Goal: Transaction & Acquisition: Subscribe to service/newsletter

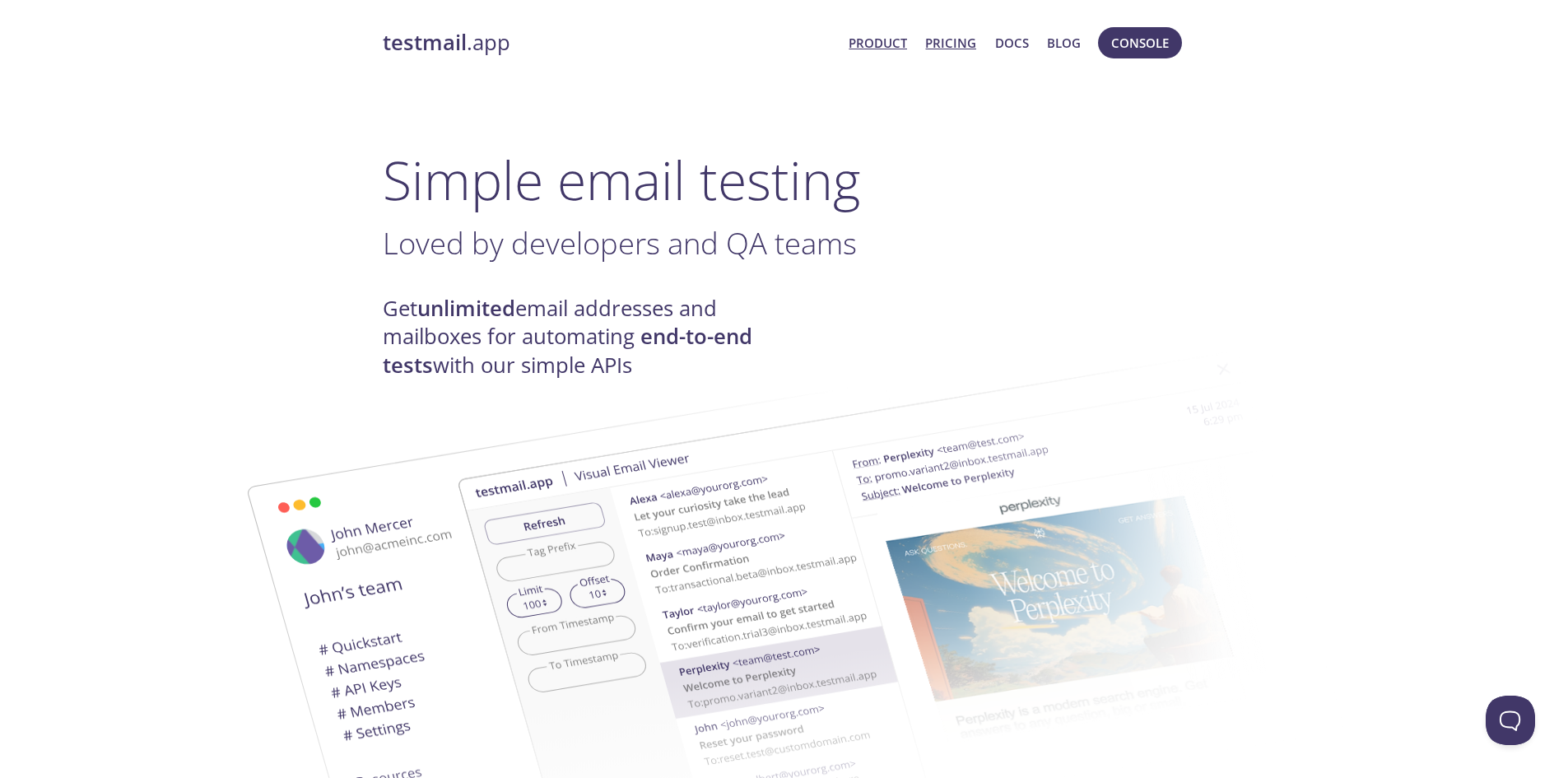
click at [965, 50] on link "Pricing" at bounding box center [950, 42] width 51 height 22
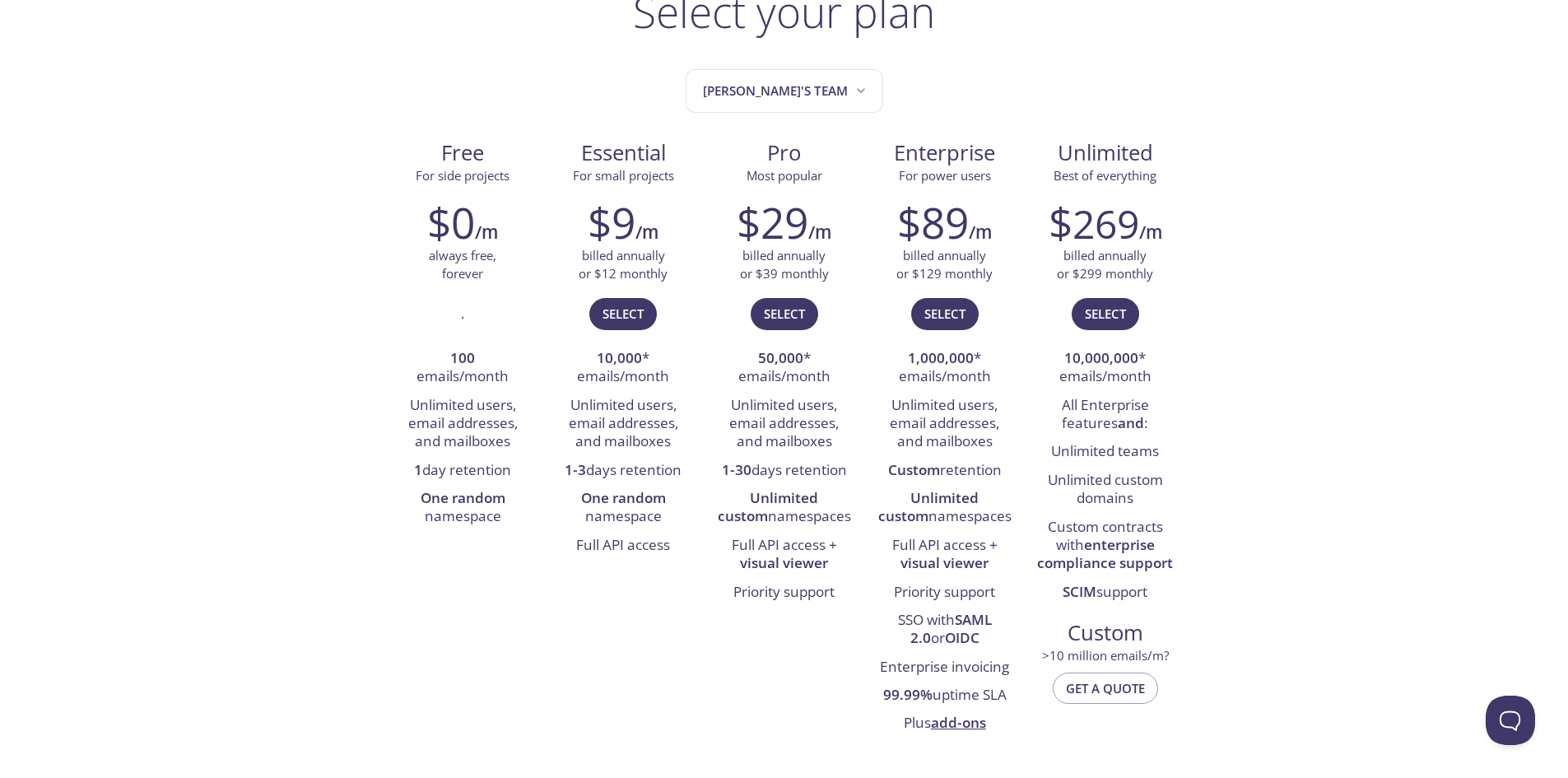
scroll to position [247, 0]
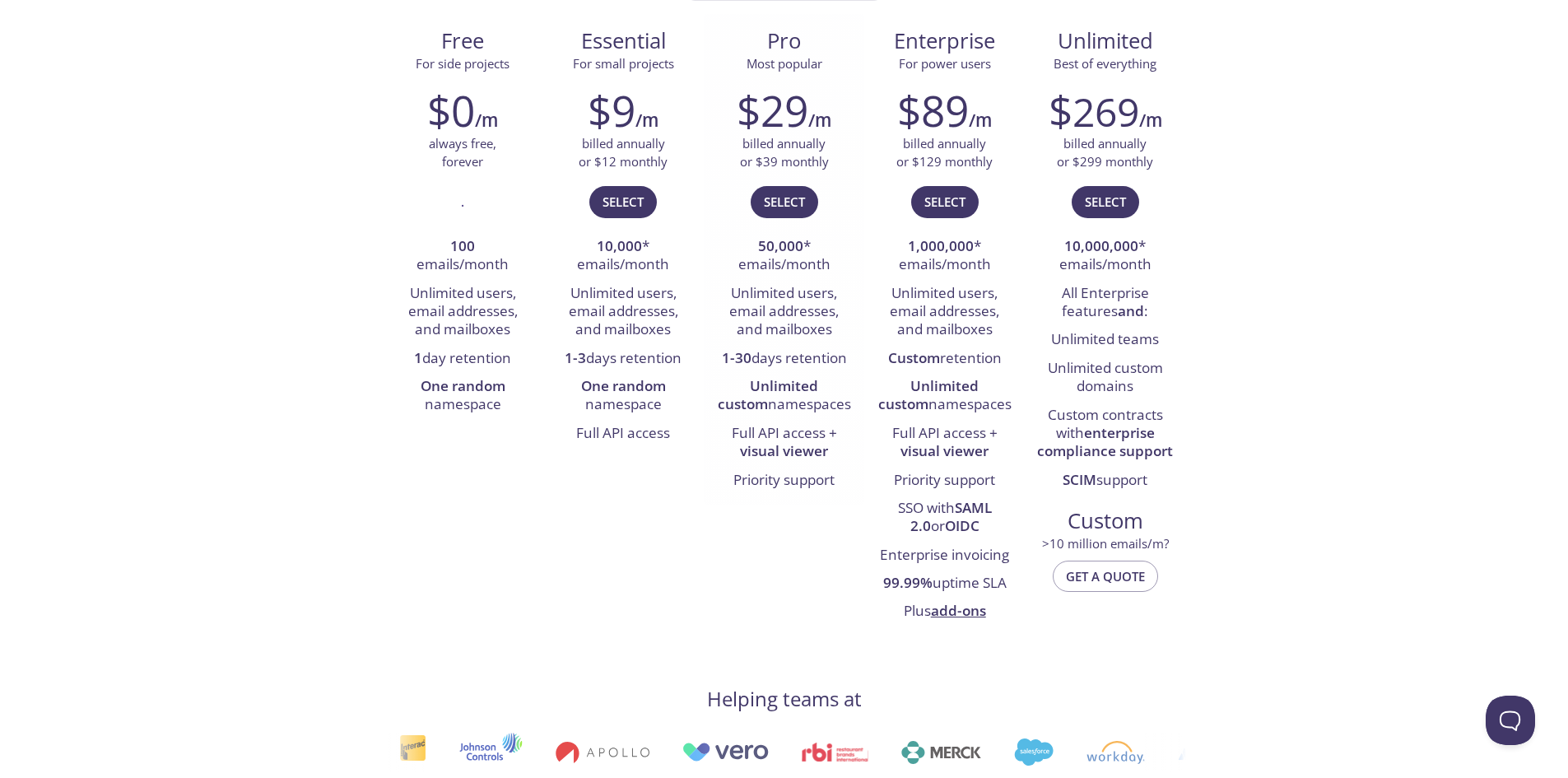
click at [793, 452] on strong "visual viewer" at bounding box center [784, 451] width 88 height 19
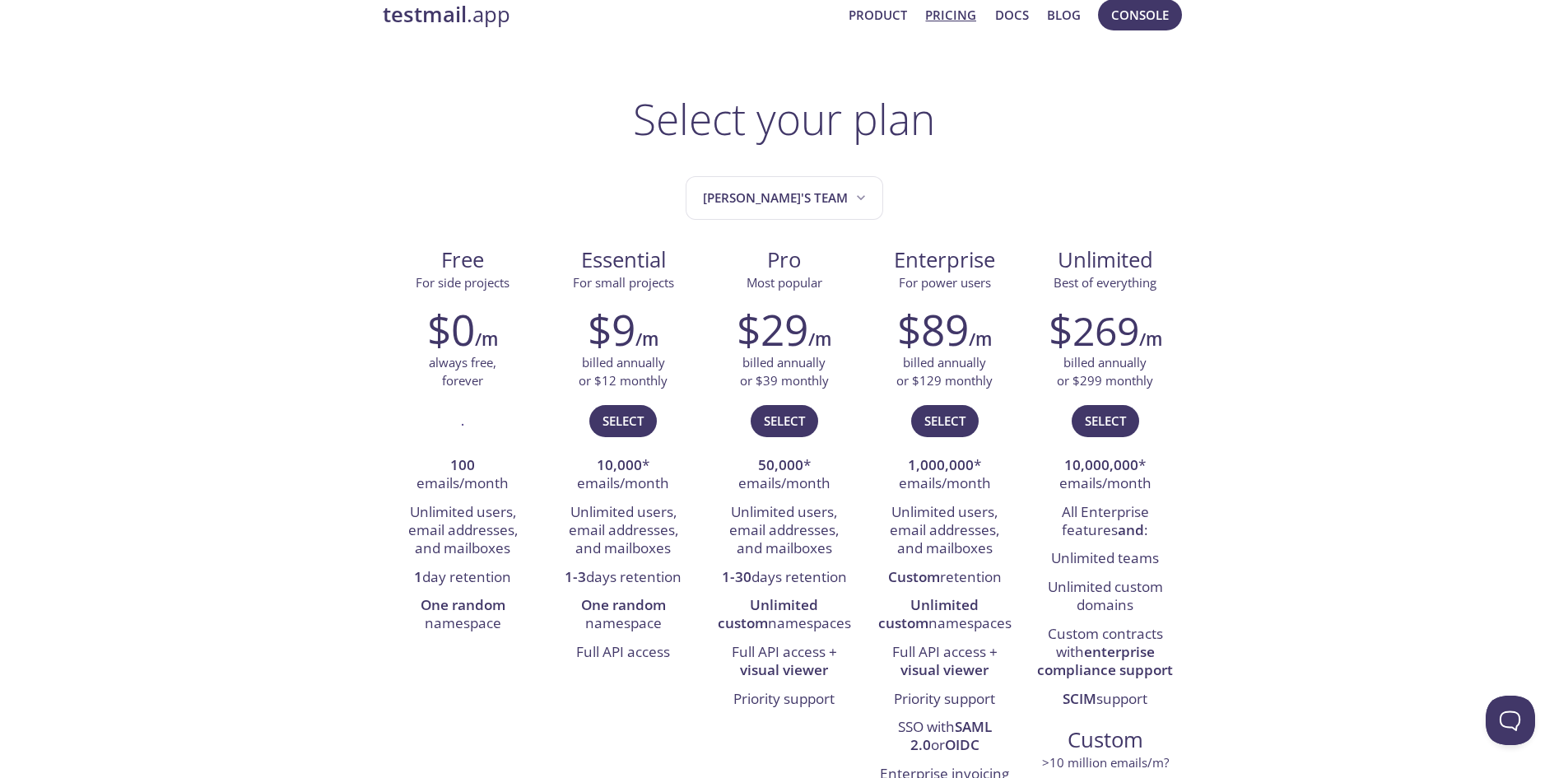
scroll to position [0, 0]
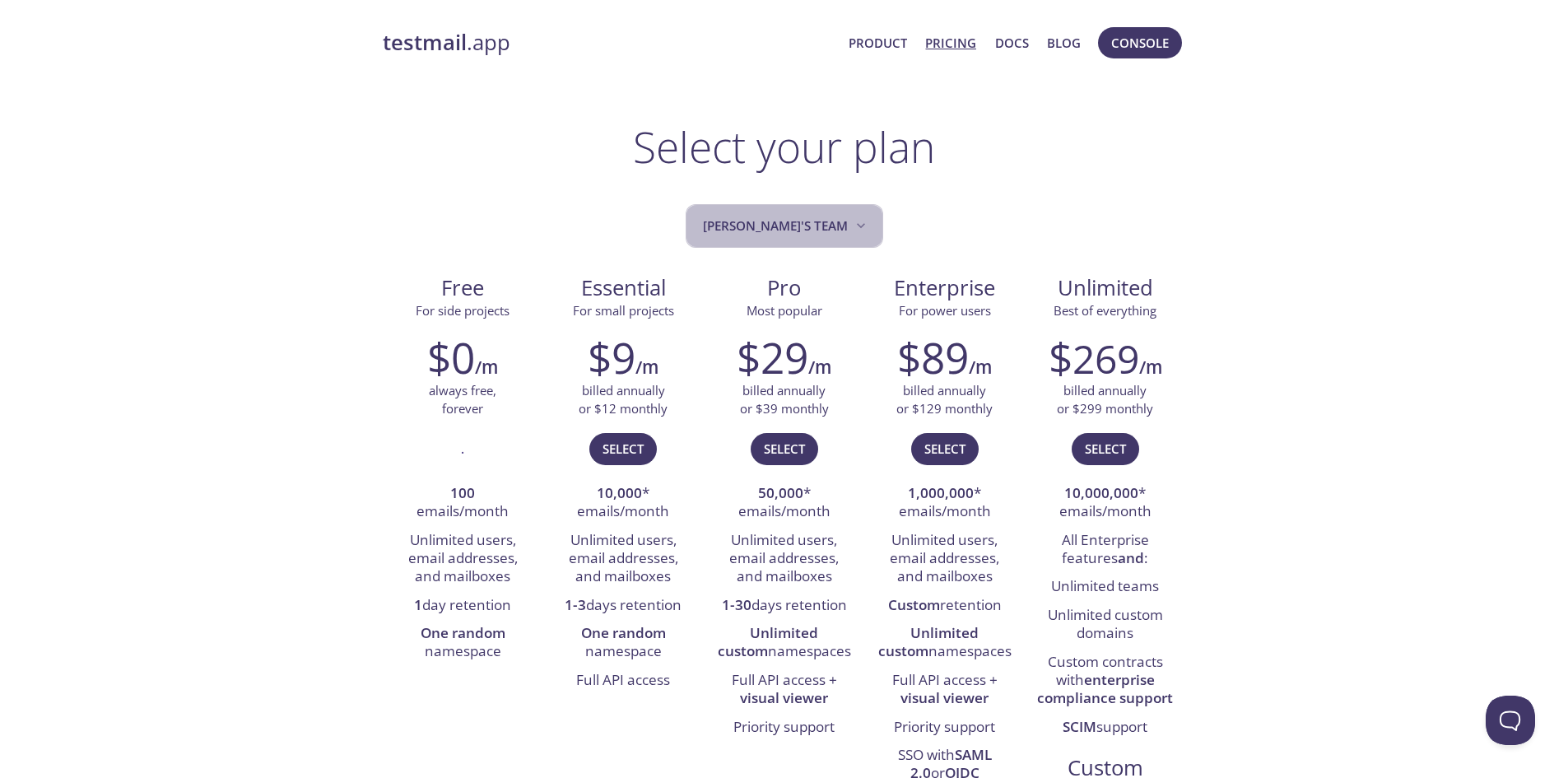
click at [816, 234] on span "[PERSON_NAME]'s team" at bounding box center [786, 226] width 166 height 22
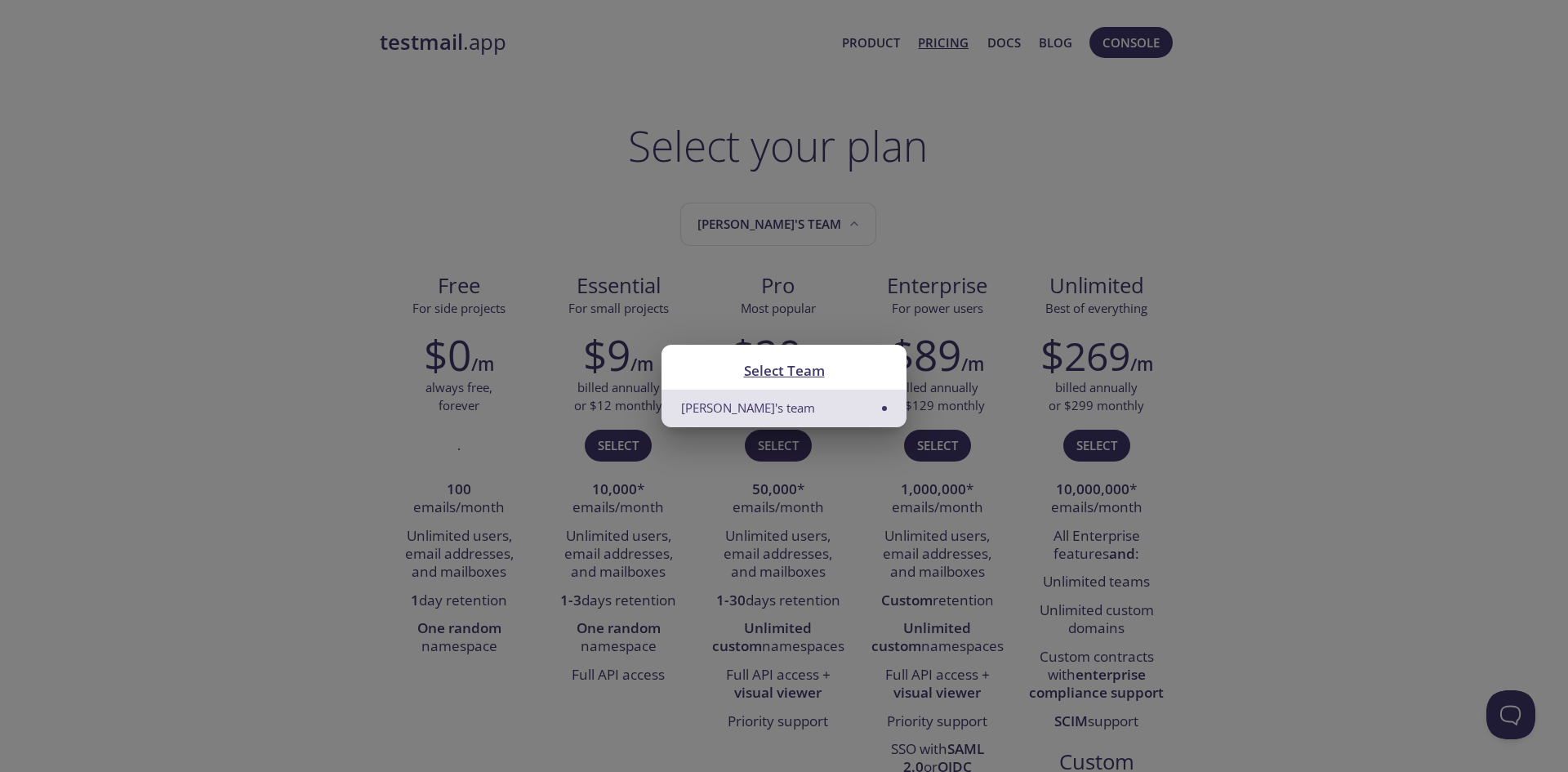
click at [869, 408] on li "[PERSON_NAME]'s team" at bounding box center [784, 407] width 245 height 37
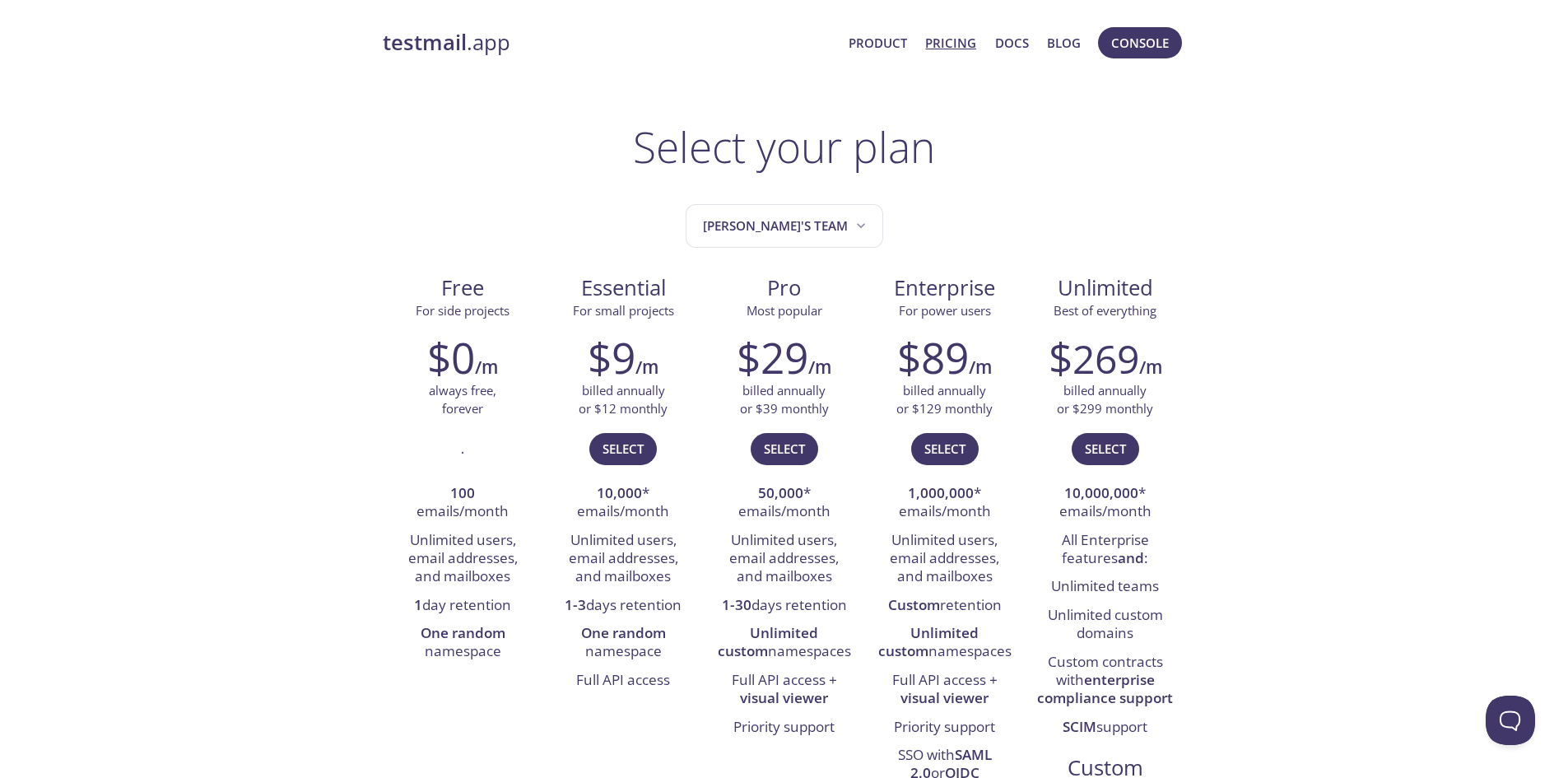
click at [457, 33] on strong "testmail" at bounding box center [424, 41] width 84 height 28
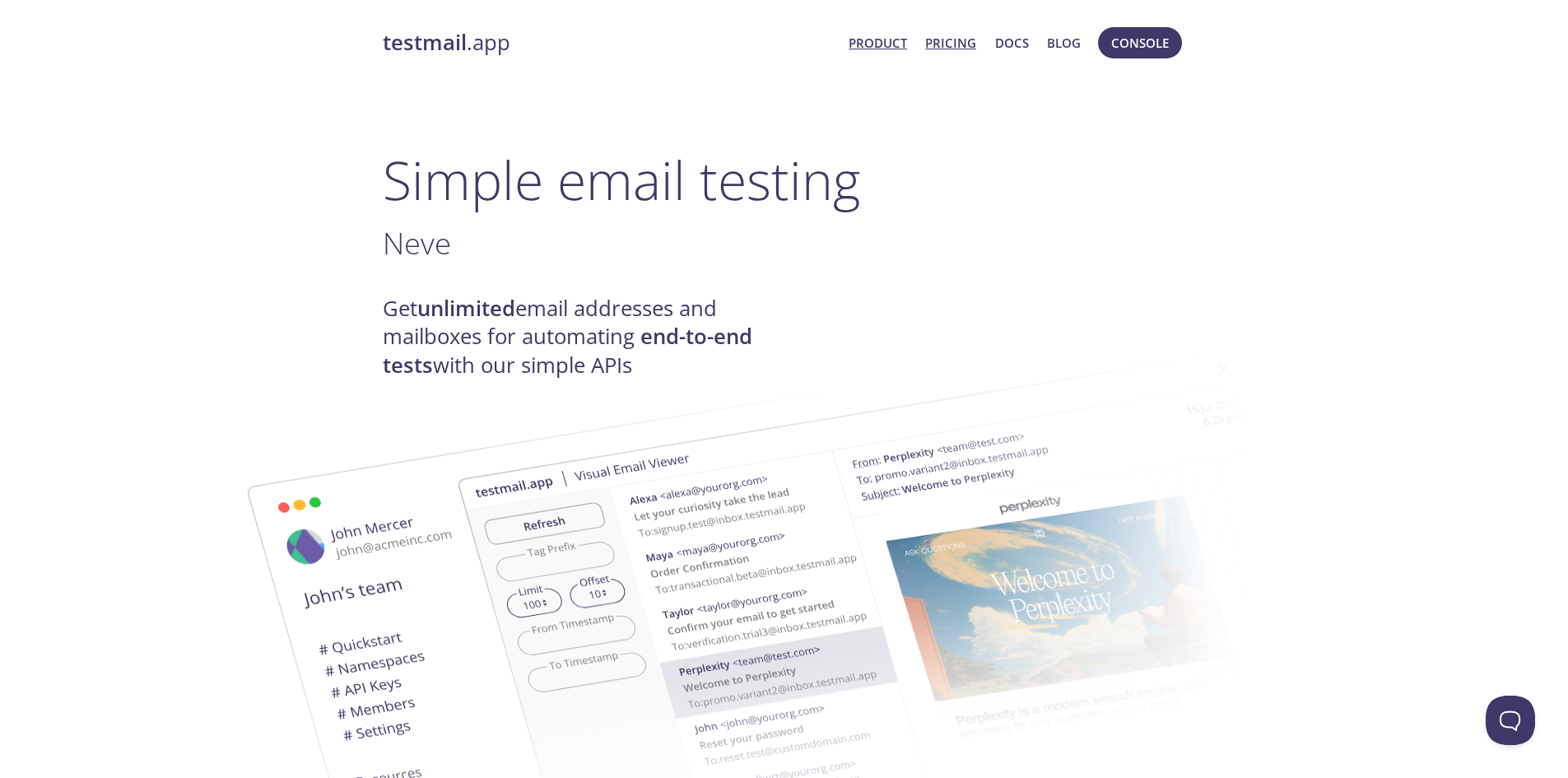
click at [960, 45] on link "Pricing" at bounding box center [950, 42] width 51 height 22
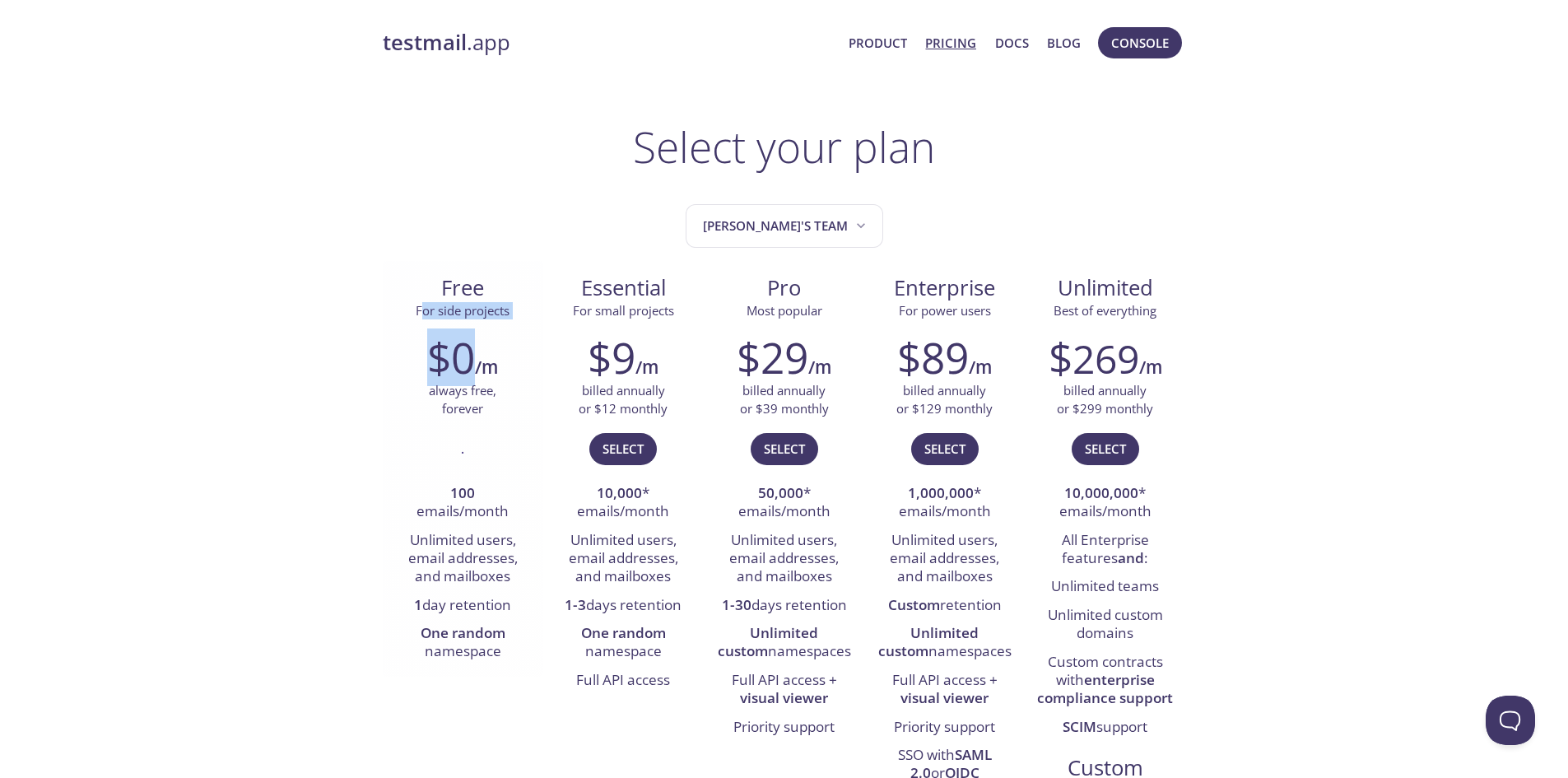
drag, startPoint x: 424, startPoint y: 311, endPoint x: 472, endPoint y: 329, distance: 51.3
click at [472, 329] on div "Free For side projects $0 /m always free, forever . 100 emails/month Unlimited …" at bounding box center [463, 469] width 160 height 416
click at [431, 392] on p "always free, forever" at bounding box center [462, 399] width 67 height 35
drag, startPoint x: 420, startPoint y: 389, endPoint x: 495, endPoint y: 424, distance: 82.8
click at [495, 424] on div "$0 /m always free, forever . 100 emails/month Unlimited users, email addresses,…" at bounding box center [463, 499] width 160 height 354
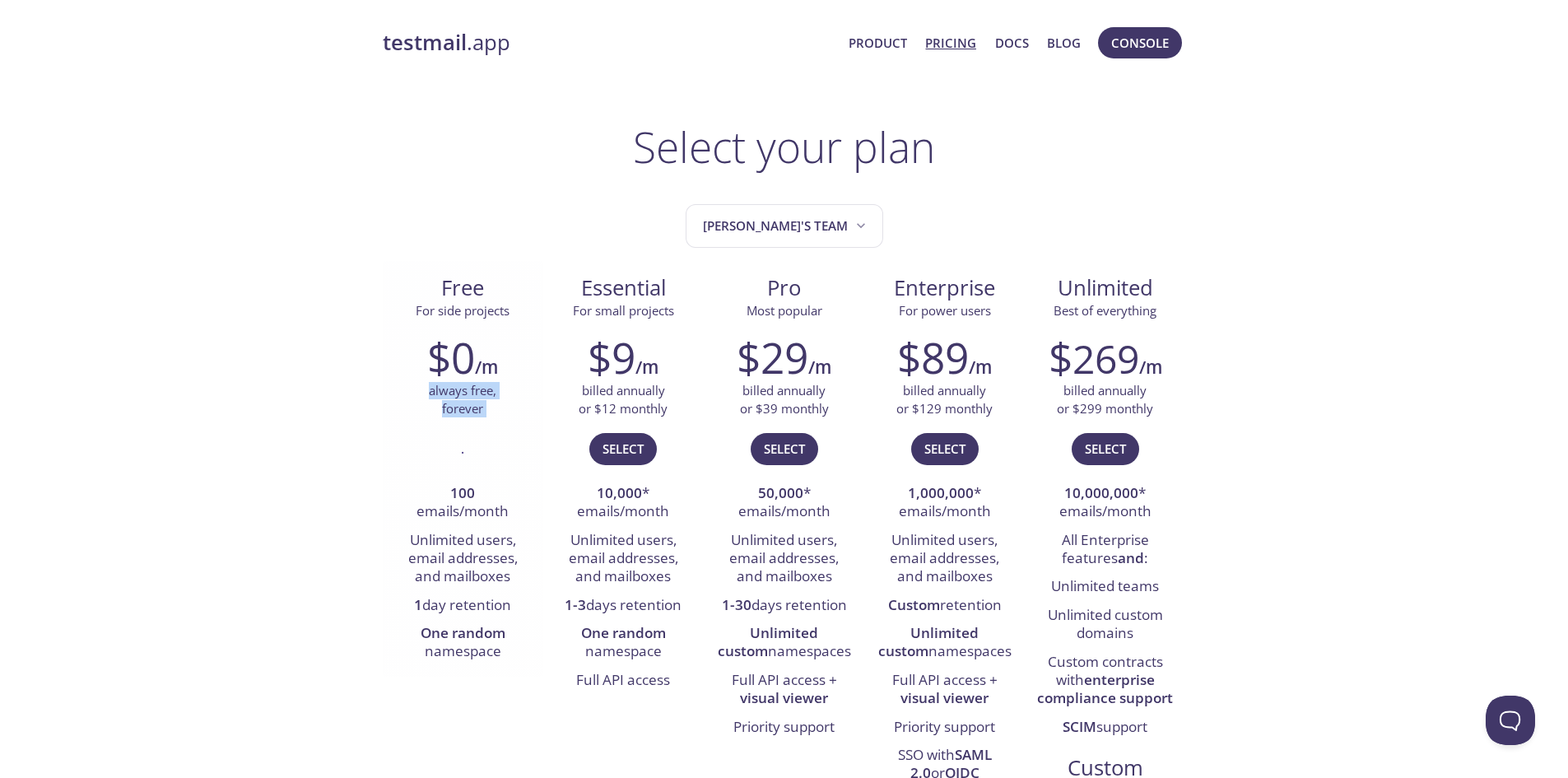
click at [526, 424] on div "$0 /m always free, forever . 100 emails/month Unlimited users, email addresses,…" at bounding box center [463, 499] width 160 height 354
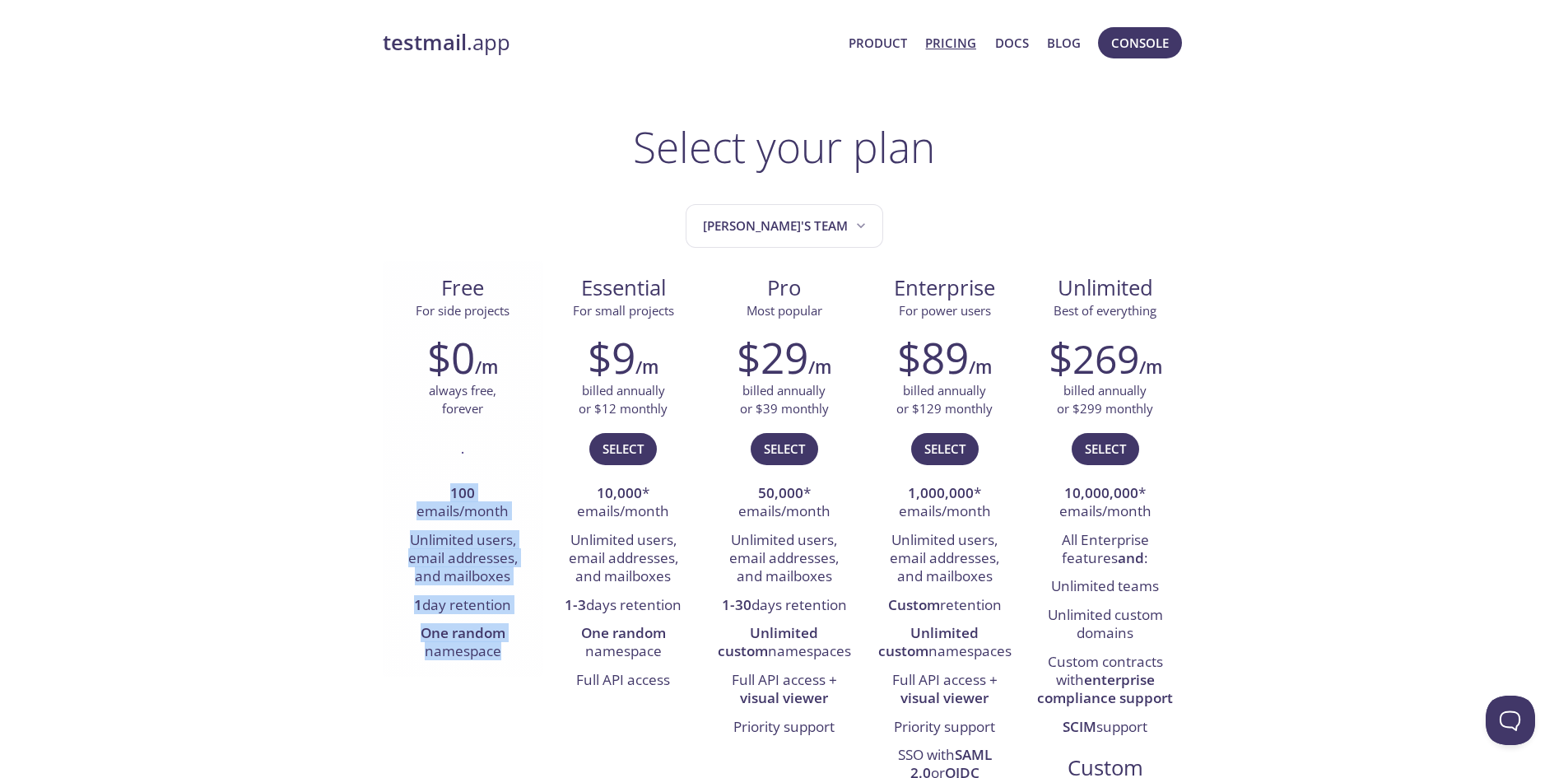
drag, startPoint x: 437, startPoint y: 494, endPoint x: 534, endPoint y: 656, distance: 188.8
click at [518, 668] on div "$0 /m always free, forever . 100 emails/month Unlimited users, email addresses,…" at bounding box center [463, 499] width 160 height 354
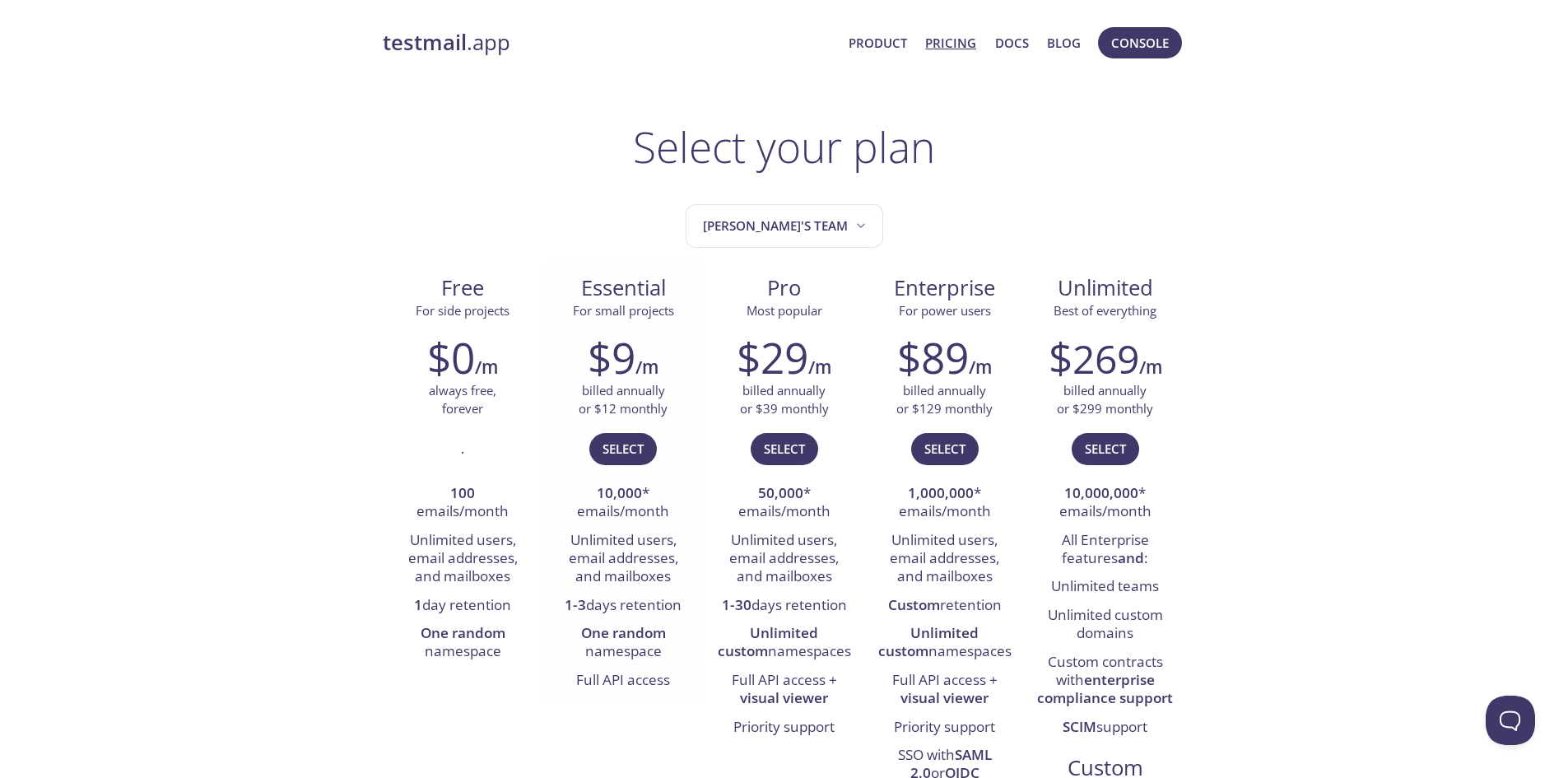
drag, startPoint x: 642, startPoint y: 602, endPoint x: 674, endPoint y: 600, distance: 32.1
click at [642, 602] on li "1-3 days retention" at bounding box center [623, 605] width 135 height 28
click at [689, 596] on li "1-3 days retention" at bounding box center [623, 605] width 135 height 28
click at [999, 581] on li "Unlimited users, email addresses, and mailboxes" at bounding box center [944, 559] width 135 height 65
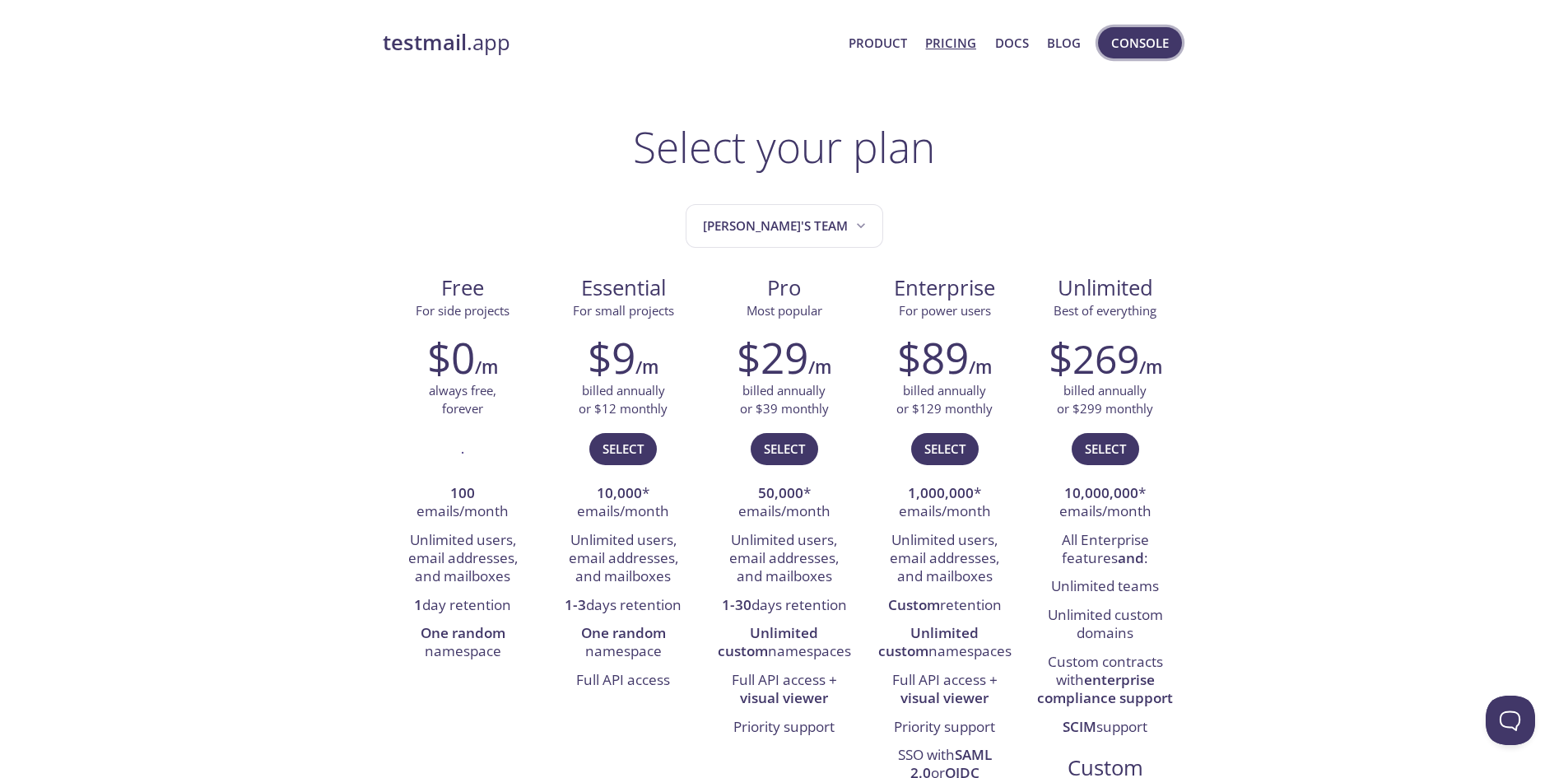
click at [1151, 42] on span "Console" at bounding box center [1139, 42] width 58 height 22
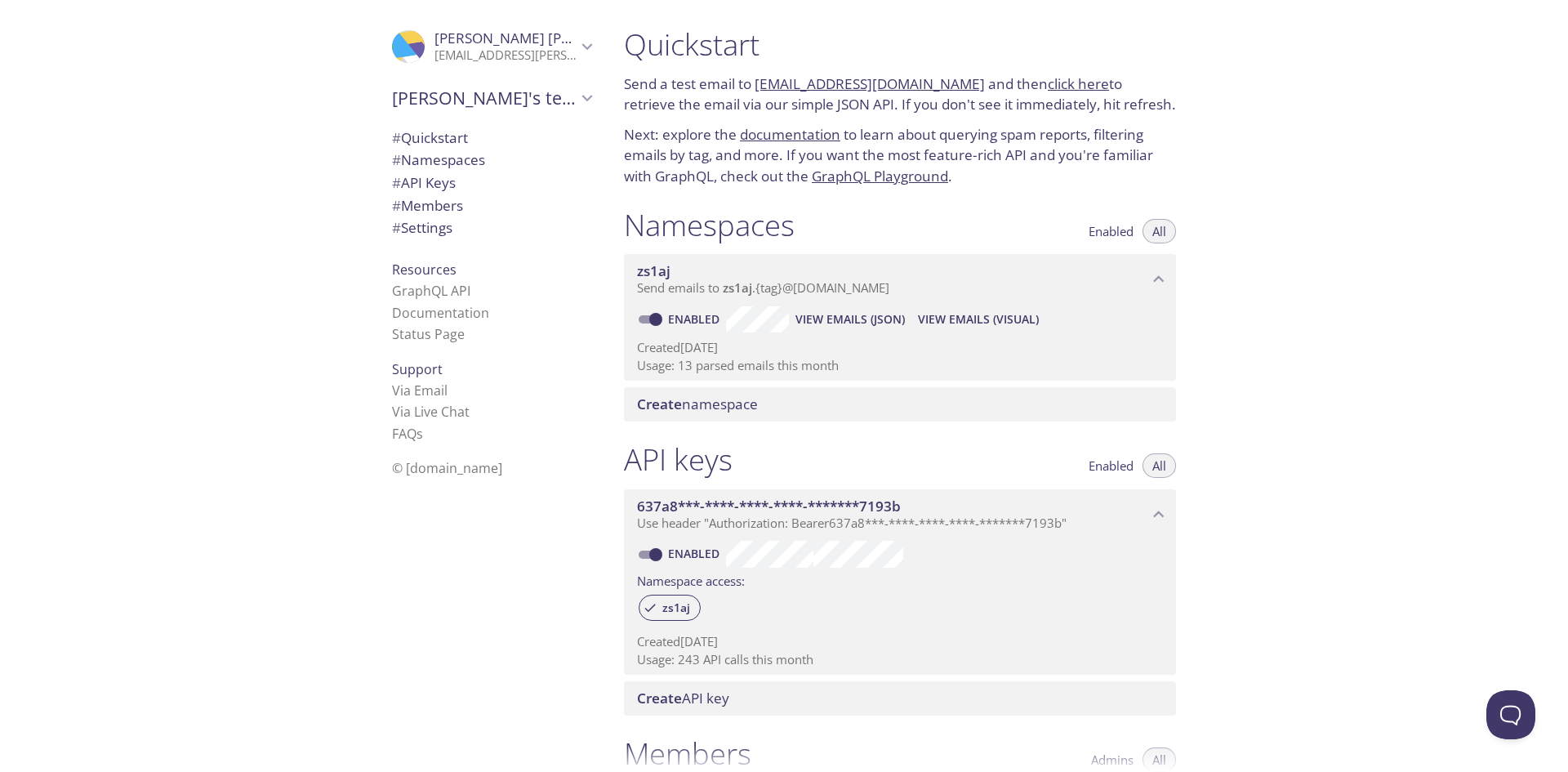
click at [577, 46] on icon "Romeo Briones" at bounding box center [587, 46] width 21 height 21
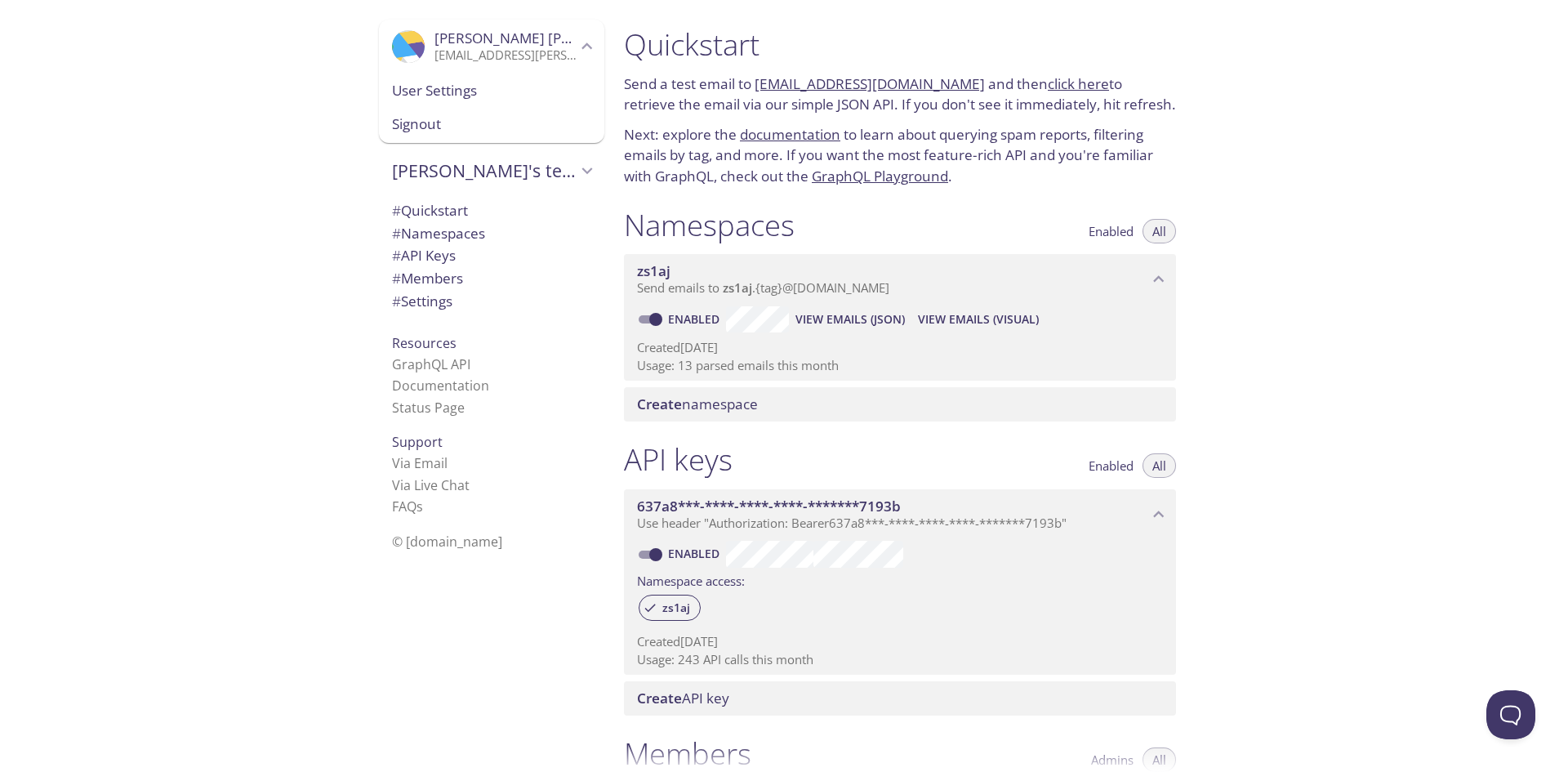
click at [577, 46] on icon "Romeo Briones" at bounding box center [587, 46] width 21 height 21
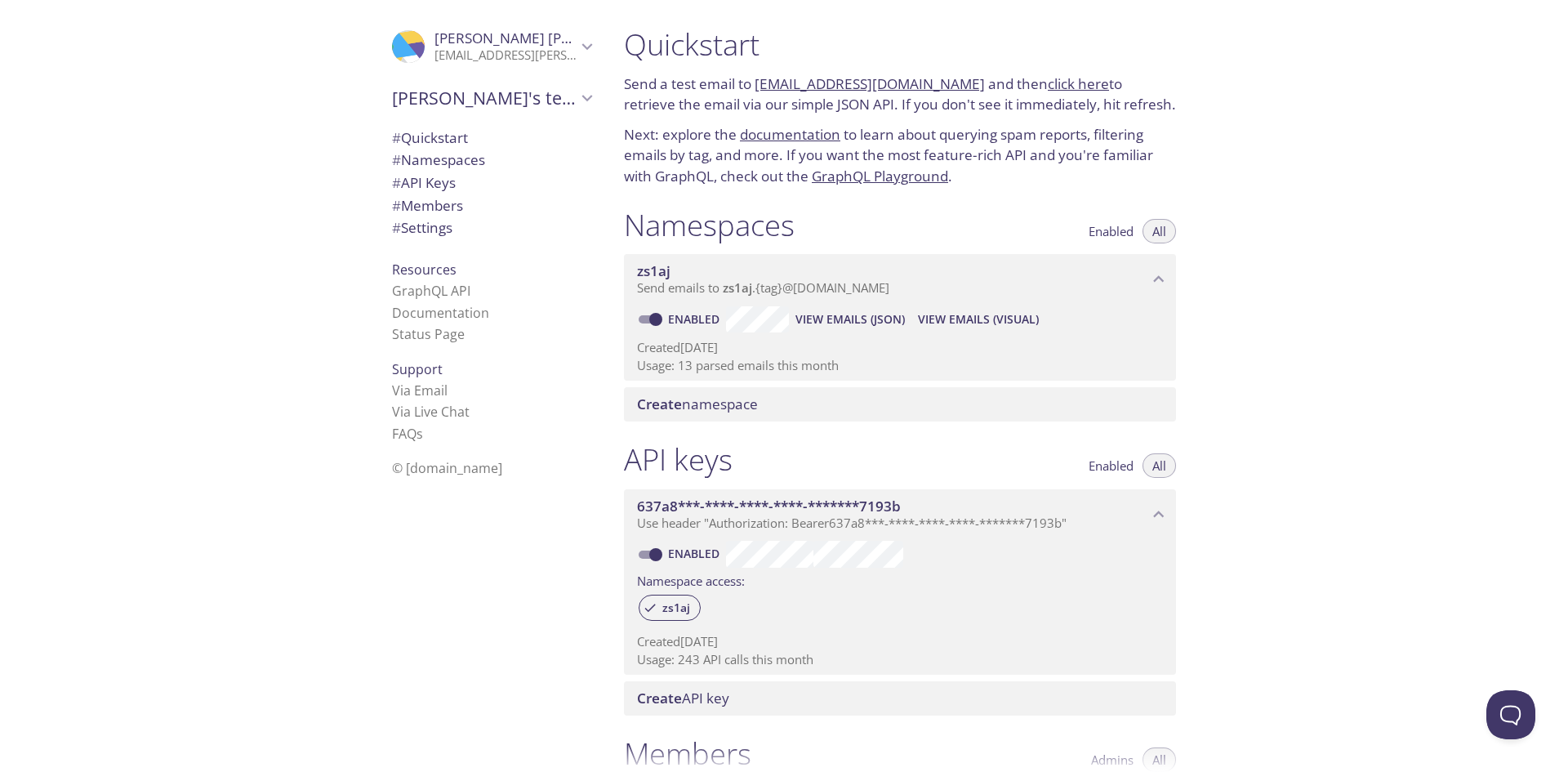
click at [276, 211] on div ".cls-1 { fill: #6d5ca8; } .cls-2 { fill: #3fc191; } .cls-3 { fill: #3b4752; } .…" at bounding box center [305, 386] width 611 height 772
click at [873, 320] on span "View Emails (JSON)" at bounding box center [850, 319] width 109 height 20
